Goal: Task Accomplishment & Management: Use online tool/utility

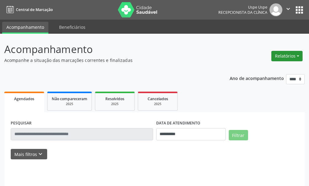
click at [297, 55] on button "Relatórios" at bounding box center [287, 56] width 31 height 10
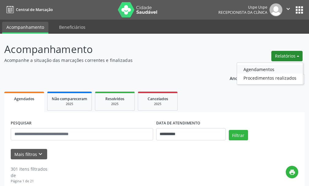
click at [266, 71] on link "Agendamentos" at bounding box center [270, 69] width 66 height 9
select select "*"
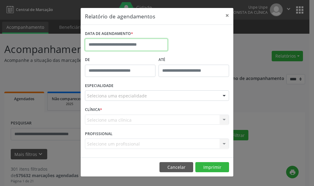
click at [109, 45] on input "text" at bounding box center [126, 45] width 83 height 12
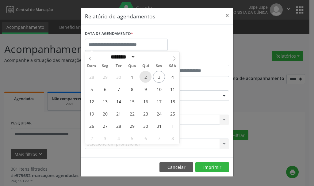
click at [146, 80] on span "2" at bounding box center [146, 77] width 12 height 12
type input "**********"
click at [146, 80] on span "2" at bounding box center [146, 77] width 12 height 12
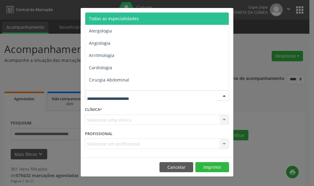
click at [123, 17] on span "Todas as especialidades" at bounding box center [114, 19] width 50 height 6
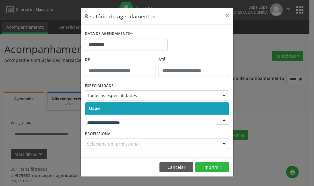
click at [94, 109] on span "Uspe" at bounding box center [94, 108] width 11 height 6
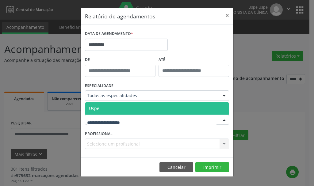
click at [97, 109] on span "Uspe" at bounding box center [94, 108] width 10 height 6
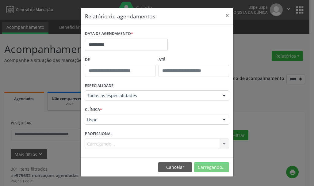
click at [110, 145] on div "Carregando... Nenhum resultado encontrado para: " " Não há nenhuma opção para s…" at bounding box center [157, 144] width 144 height 10
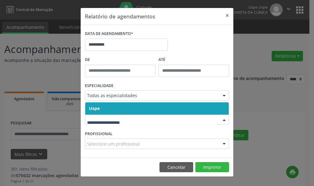
click at [98, 109] on span "Uspe" at bounding box center [94, 108] width 11 height 6
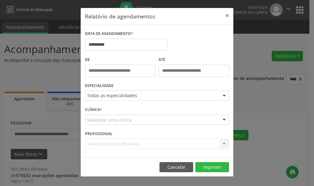
click at [96, 124] on div "Selecione uma clínica" at bounding box center [157, 120] width 144 height 10
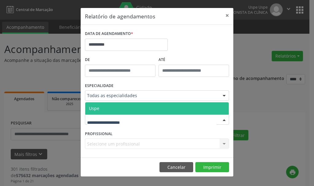
click at [98, 108] on span "Uspe" at bounding box center [94, 108] width 10 height 6
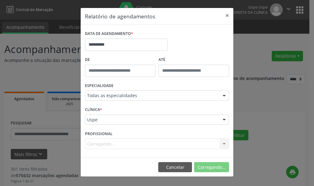
click at [110, 146] on div "Carregando... Todos os profissionais Aderaldo [PERSON_NAME] [PERSON_NAME] [PERS…" at bounding box center [157, 144] width 144 height 10
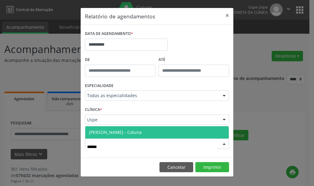
type input "*******"
click at [226, 15] on button "×" at bounding box center [227, 15] width 12 height 15
